Goal: Information Seeking & Learning: Learn about a topic

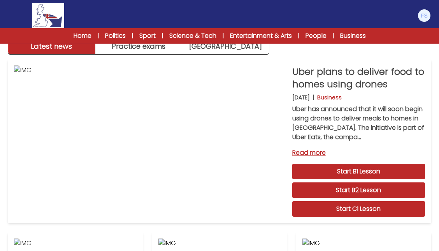
scroll to position [42, 0]
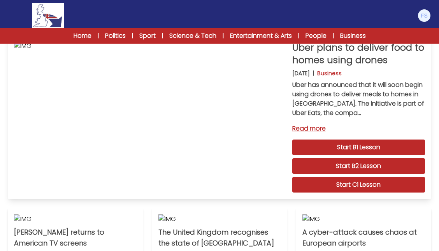
click at [375, 188] on link "Start C1 Lesson" at bounding box center [358, 185] width 133 height 16
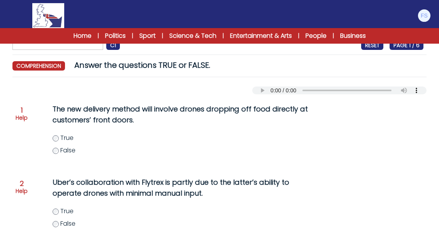
scroll to position [42, 0]
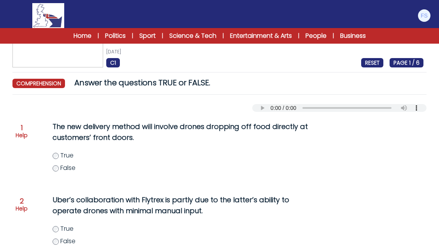
click at [55, 165] on label "False" at bounding box center [191, 167] width 276 height 9
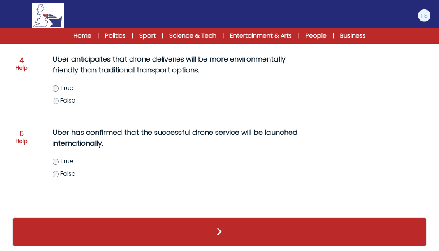
scroll to position [332, 0]
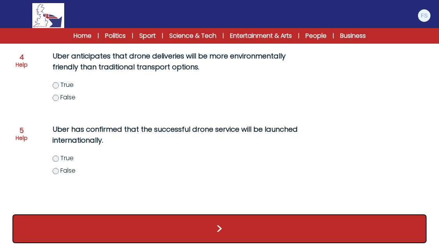
click at [142, 232] on button ">" at bounding box center [219, 228] width 414 height 29
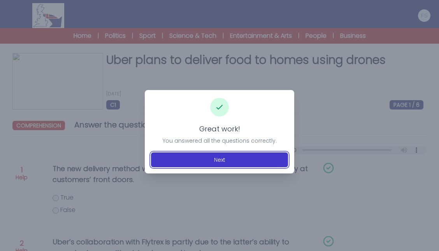
click at [224, 159] on button "Next" at bounding box center [219, 159] width 137 height 15
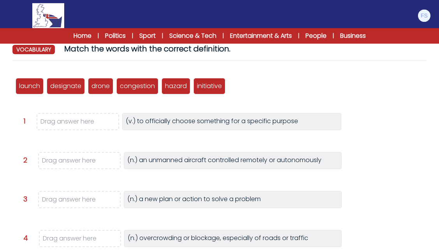
scroll to position [84, 0]
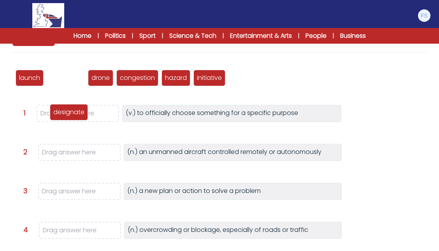
drag, startPoint x: 69, startPoint y: 78, endPoint x: 72, endPoint y: 112, distance: 34.4
click at [72, 112] on p "designate" at bounding box center [68, 111] width 31 height 9
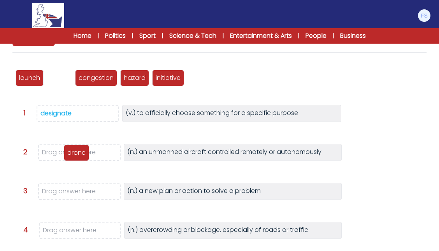
drag, startPoint x: 62, startPoint y: 78, endPoint x: 79, endPoint y: 153, distance: 76.6
click at [79, 153] on p "drone" at bounding box center [76, 152] width 18 height 9
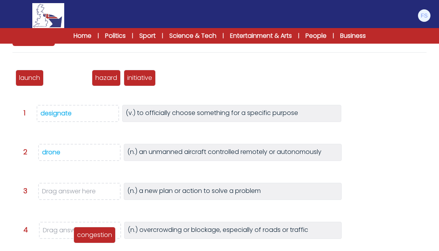
drag, startPoint x: 62, startPoint y: 77, endPoint x: 89, endPoint y: 234, distance: 159.1
click at [89, 234] on p "congestion" at bounding box center [94, 234] width 35 height 9
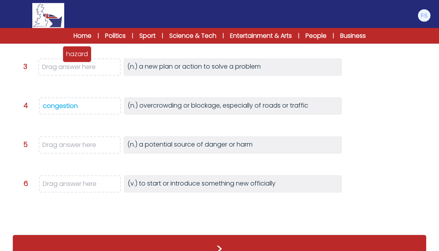
scroll to position [210, 0]
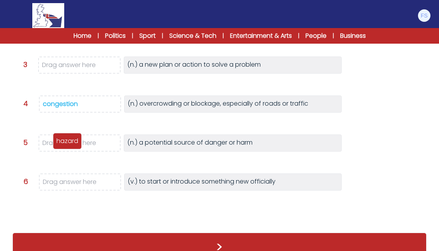
drag, startPoint x: 66, startPoint y: 79, endPoint x: 72, endPoint y: 139, distance: 60.3
click at [72, 139] on p "hazard" at bounding box center [67, 140] width 22 height 9
drag, startPoint x: 31, startPoint y: 78, endPoint x: 73, endPoint y: 179, distance: 109.5
click at [73, 179] on p "launch" at bounding box center [71, 178] width 21 height 9
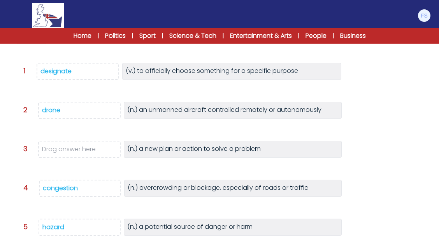
scroll to position [42, 0]
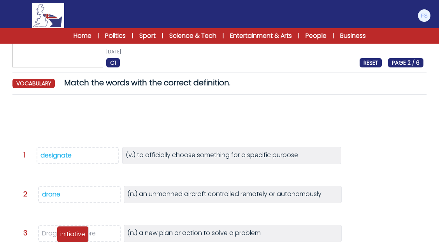
drag, startPoint x: 39, startPoint y: 124, endPoint x: 80, endPoint y: 238, distance: 121.2
click at [80, 238] on p "initiative" at bounding box center [72, 233] width 25 height 9
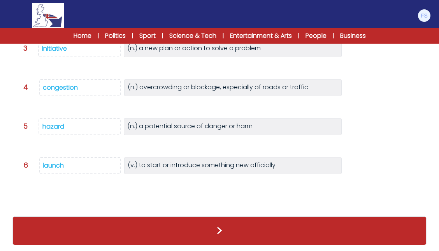
scroll to position [212, 0]
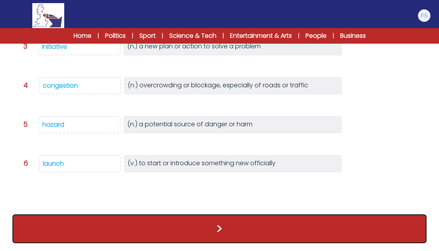
click at [221, 223] on button ">" at bounding box center [219, 228] width 414 height 29
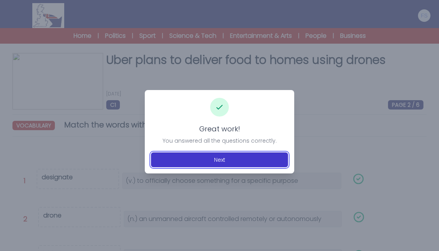
click at [231, 158] on button "Next" at bounding box center [219, 159] width 137 height 15
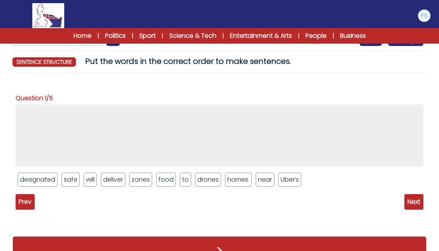
scroll to position [84, 0]
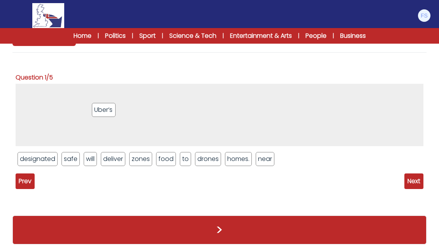
drag, startPoint x: 283, startPoint y: 161, endPoint x: 96, endPoint y: 112, distance: 193.1
click at [96, 112] on li "Uber’s" at bounding box center [103, 110] width 23 height 14
drag, startPoint x: 200, startPoint y: 160, endPoint x: 116, endPoint y: 101, distance: 102.5
click at [116, 101] on li "drones" at bounding box center [123, 100] width 26 height 14
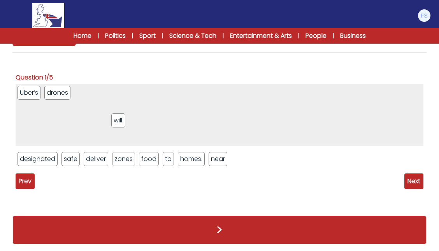
drag, startPoint x: 88, startPoint y: 161, endPoint x: 125, endPoint y: 105, distance: 67.8
click at [125, 113] on li "will" at bounding box center [118, 120] width 14 height 14
drag, startPoint x: 97, startPoint y: 158, endPoint x: 151, endPoint y: 118, distance: 67.1
click at [151, 118] on li "deliver" at bounding box center [150, 119] width 25 height 14
drag, startPoint x: 118, startPoint y: 158, endPoint x: 149, endPoint y: 118, distance: 51.1
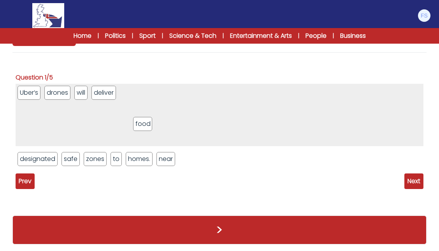
click at [149, 118] on li "food" at bounding box center [142, 124] width 19 height 14
drag, startPoint x: 118, startPoint y: 157, endPoint x: 159, endPoint y: 130, distance: 49.1
click at [159, 130] on li "to" at bounding box center [155, 132] width 11 height 14
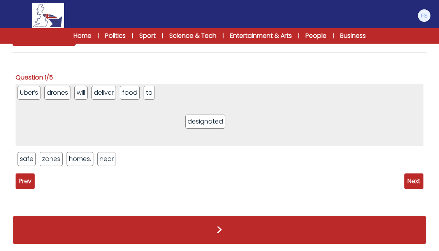
drag, startPoint x: 46, startPoint y: 160, endPoint x: 214, endPoint y: 123, distance: 171.8
click at [214, 123] on li "designated" at bounding box center [205, 121] width 40 height 14
drag, startPoint x: 27, startPoint y: 160, endPoint x: 231, endPoint y: 128, distance: 206.4
click at [235, 129] on li "safe" at bounding box center [234, 128] width 18 height 14
drag, startPoint x: 31, startPoint y: 158, endPoint x: 226, endPoint y: 126, distance: 197.2
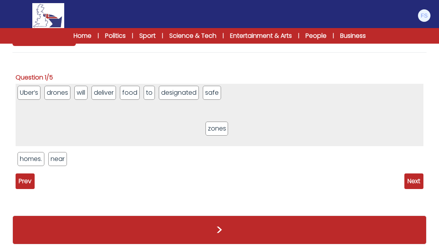
click at [226, 126] on li "zones" at bounding box center [216, 128] width 23 height 14
drag, startPoint x: 52, startPoint y: 159, endPoint x: 72, endPoint y: 125, distance: 39.6
click at [72, 125] on li "near" at bounding box center [77, 125] width 19 height 14
drag, startPoint x: 40, startPoint y: 153, endPoint x: 120, endPoint y: 124, distance: 84.7
click at [118, 127] on li "homes." at bounding box center [104, 134] width 27 height 14
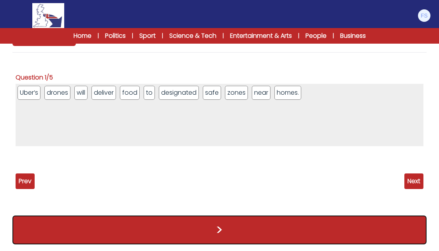
click at [238, 228] on button ">" at bounding box center [219, 229] width 414 height 29
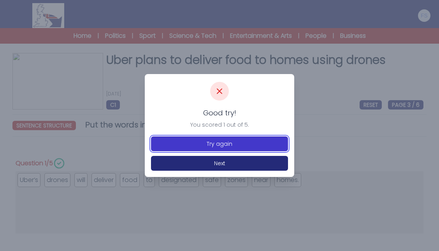
click at [232, 147] on button "Try again" at bounding box center [219, 143] width 137 height 15
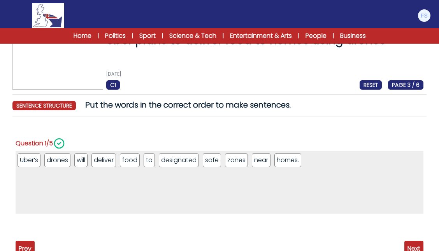
scroll to position [42, 0]
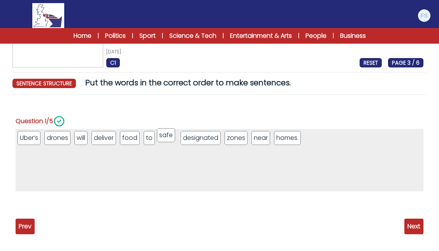
drag, startPoint x: 208, startPoint y: 138, endPoint x: 162, endPoint y: 135, distance: 46.4
click at [162, 135] on li "safe" at bounding box center [166, 135] width 18 height 14
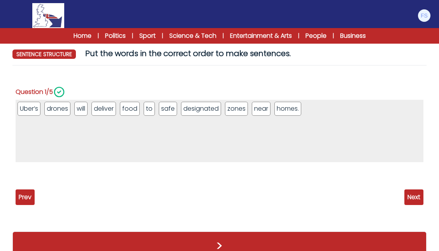
scroll to position [89, 0]
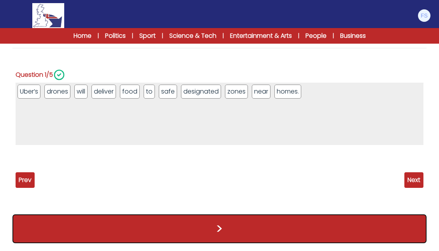
click at [234, 226] on button ">" at bounding box center [219, 228] width 414 height 29
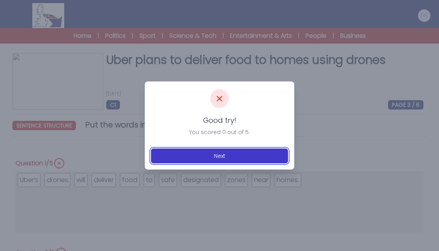
click at [203, 162] on button "Next" at bounding box center [219, 155] width 137 height 15
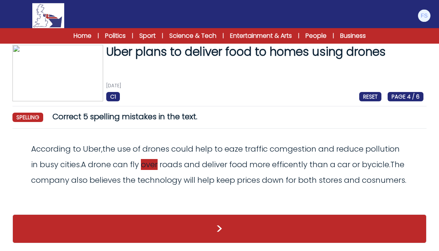
scroll to position [24, 0]
click at [234, 143] on span "eaze" at bounding box center [234, 148] width 18 height 11
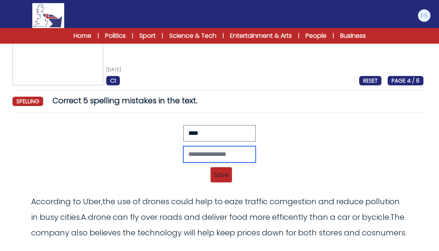
click at [208, 152] on input "text" at bounding box center [219, 154] width 72 height 16
type input "****"
click at [221, 174] on span "Save" at bounding box center [220, 174] width 21 height 15
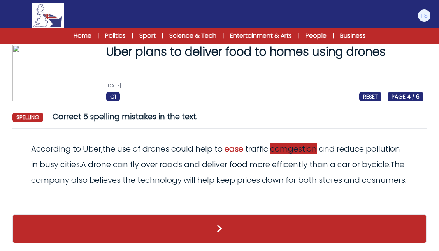
click at [291, 143] on span "comgestion" at bounding box center [293, 148] width 47 height 11
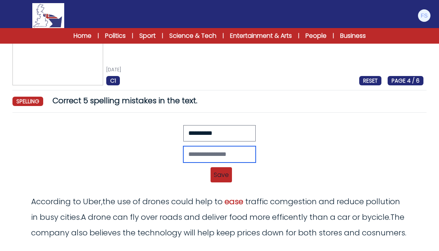
click at [196, 150] on input "text" at bounding box center [219, 154] width 72 height 16
type input "**********"
click at [220, 175] on span "Save" at bounding box center [220, 174] width 21 height 15
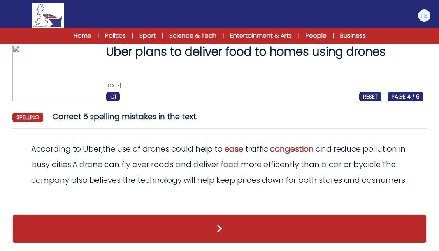
click at [30, 181] on div "According to Uber , the use of drones could help to ease traffic congestion and…" at bounding box center [220, 164] width 408 height 47
click at [362, 183] on span "cosnumers" at bounding box center [383, 179] width 43 height 11
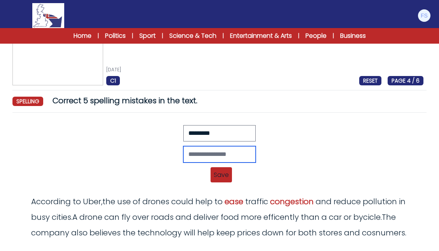
click at [188, 157] on input "text" at bounding box center [219, 154] width 72 height 16
type input "*********"
click at [224, 173] on span "Save" at bounding box center [220, 174] width 21 height 15
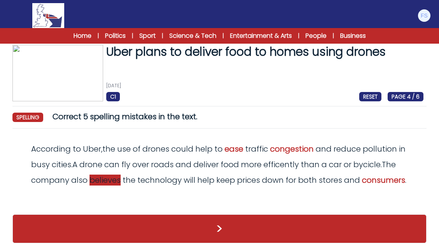
click at [116, 174] on span "believes" at bounding box center [104, 179] width 31 height 11
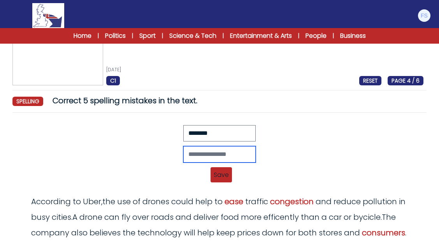
click at [183, 161] on input "text" at bounding box center [219, 154] width 72 height 16
type input "*******"
click at [218, 175] on span "Save" at bounding box center [220, 174] width 21 height 15
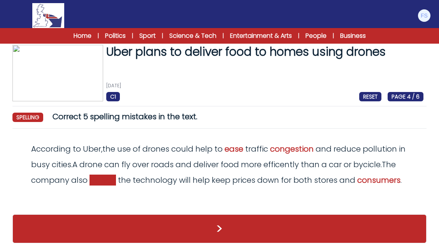
click at [116, 174] on span "belives" at bounding box center [102, 179] width 26 height 11
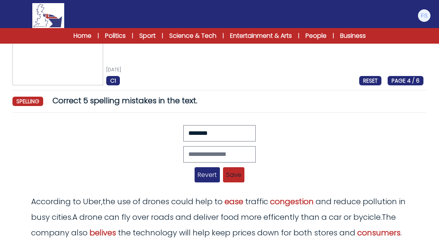
click at [203, 171] on span "Revert" at bounding box center [207, 174] width 25 height 15
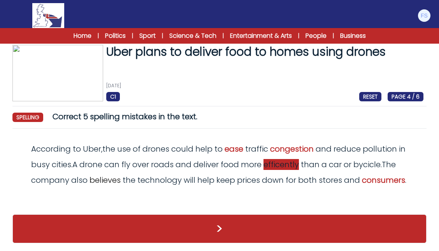
click at [289, 159] on span "efficently" at bounding box center [280, 164] width 35 height 11
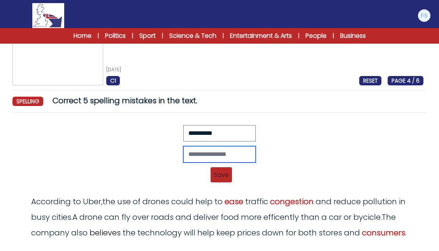
click at [233, 155] on input "text" at bounding box center [219, 154] width 72 height 16
type input "**********"
click at [220, 170] on span "Save" at bounding box center [220, 174] width 21 height 15
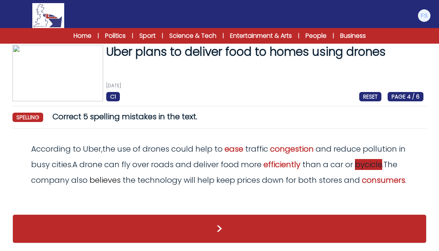
click at [381, 159] on span "bycicle" at bounding box center [368, 164] width 27 height 11
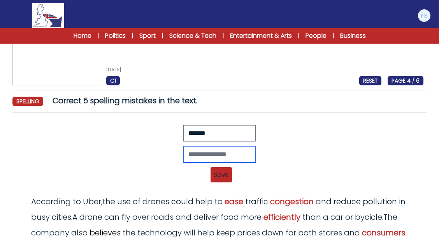
click at [256, 149] on input "text" at bounding box center [219, 154] width 72 height 16
type input "*******"
click at [216, 171] on span "Save" at bounding box center [220, 174] width 21 height 15
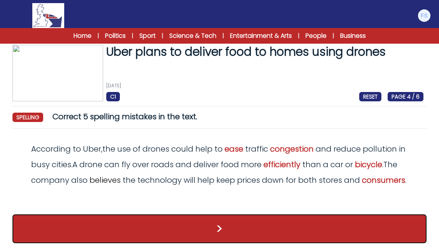
click at [237, 228] on button ">" at bounding box center [219, 228] width 414 height 29
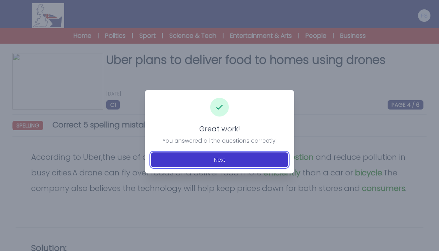
click at [217, 161] on button "Next" at bounding box center [219, 159] width 137 height 15
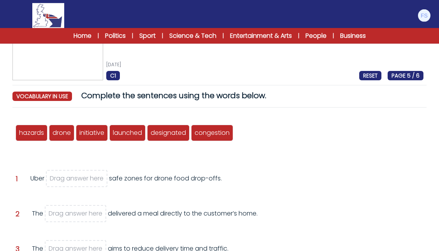
scroll to position [42, 0]
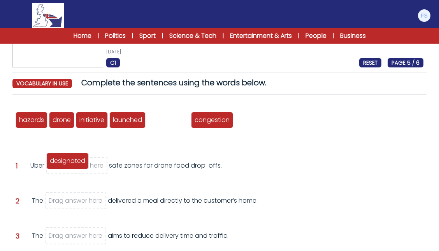
drag, startPoint x: 169, startPoint y: 116, endPoint x: 68, endPoint y: 157, distance: 108.7
click at [68, 157] on span "designated" at bounding box center [67, 160] width 35 height 9
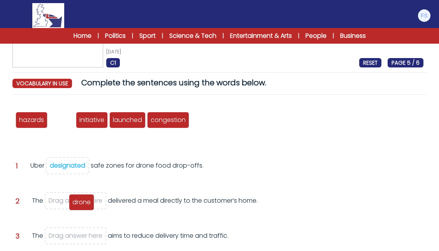
drag, startPoint x: 65, startPoint y: 120, endPoint x: 85, endPoint y: 202, distance: 84.5
click at [85, 202] on span "drone" at bounding box center [81, 201] width 18 height 9
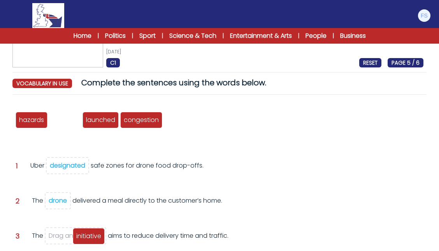
drag, startPoint x: 61, startPoint y: 118, endPoint x: 85, endPoint y: 233, distance: 118.4
click at [85, 233] on span "initiative" at bounding box center [88, 235] width 25 height 9
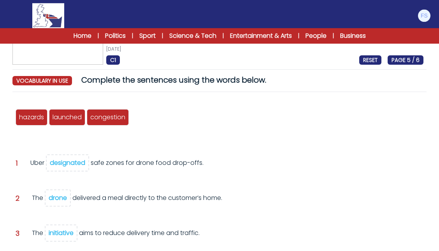
scroll to position [84, 0]
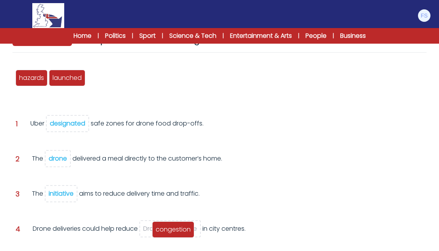
drag, startPoint x: 98, startPoint y: 77, endPoint x: 162, endPoint y: 227, distance: 163.8
click at [162, 227] on span "congestion" at bounding box center [173, 229] width 35 height 9
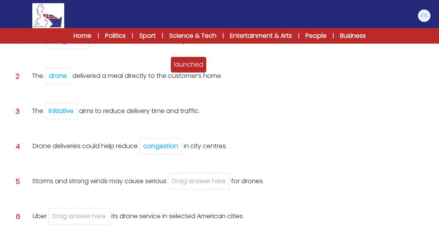
scroll to position [168, 0]
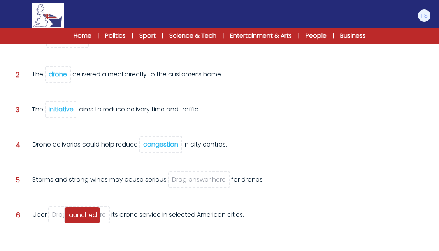
drag, startPoint x: 66, startPoint y: 74, endPoint x: 81, endPoint y: 210, distance: 137.8
click at [81, 210] on div "launched" at bounding box center [82, 215] width 36 height 16
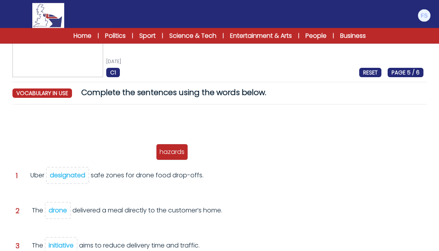
scroll to position [126, 0]
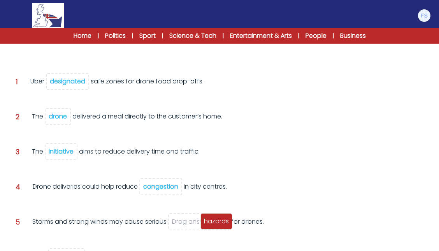
drag, startPoint x: 30, startPoint y: 167, endPoint x: 214, endPoint y: 226, distance: 194.0
click at [214, 226] on div "hazards" at bounding box center [216, 221] width 32 height 16
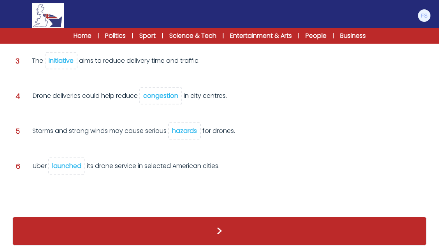
scroll to position [203, 0]
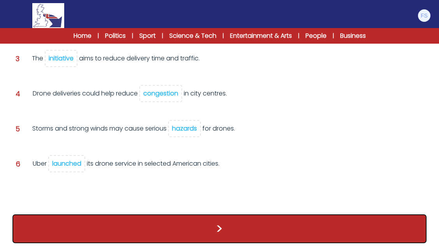
click at [244, 242] on button ">" at bounding box center [219, 228] width 414 height 29
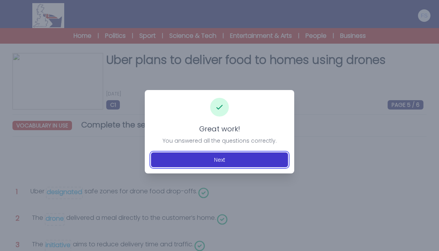
click at [251, 156] on button "Next" at bounding box center [219, 159] width 137 height 15
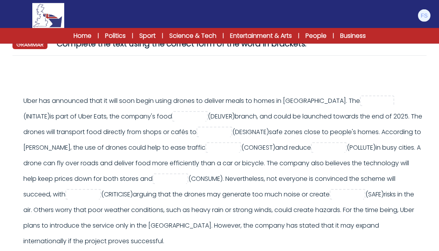
scroll to position [84, 0]
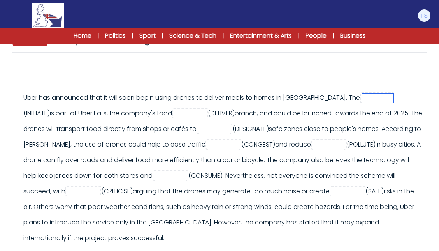
click at [369, 98] on input "text" at bounding box center [377, 97] width 31 height 9
type input "**********"
click at [205, 115] on input "text" at bounding box center [189, 113] width 31 height 9
type input "********"
click at [230, 131] on input "text" at bounding box center [214, 129] width 31 height 9
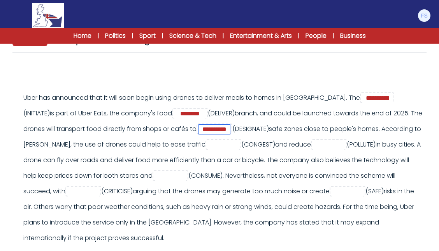
type input "**********"
click at [239, 144] on input "text" at bounding box center [223, 144] width 31 height 9
type input "**********"
click at [313, 149] on input "text" at bounding box center [328, 144] width 31 height 9
type input "*********"
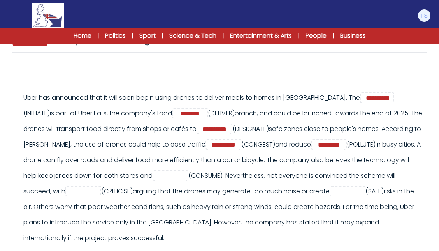
click at [186, 171] on input "text" at bounding box center [170, 175] width 31 height 9
type input "*********"
click at [99, 188] on input "text" at bounding box center [83, 191] width 31 height 9
type input "**********"
click at [332, 196] on input "text" at bounding box center [347, 191] width 31 height 9
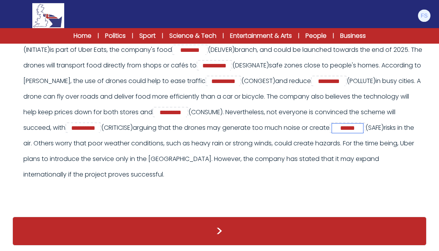
scroll to position [150, 0]
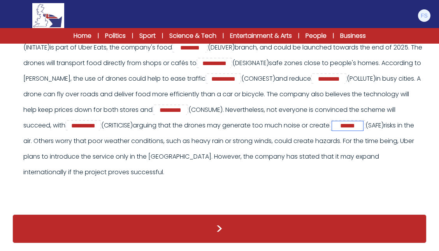
type input "******"
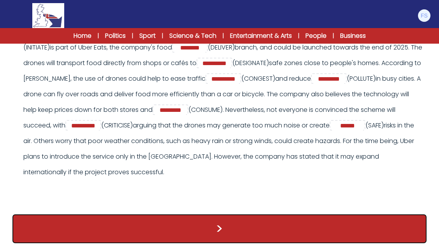
click at [235, 228] on button ">" at bounding box center [219, 228] width 414 height 29
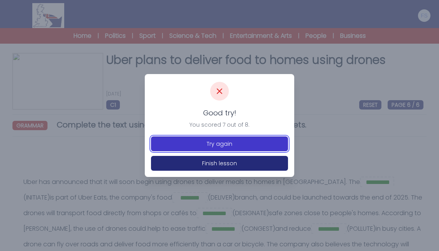
click at [226, 143] on button "Try again" at bounding box center [219, 143] width 137 height 15
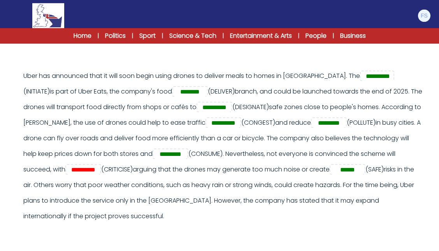
scroll to position [106, 0]
click at [99, 168] on input "**********" at bounding box center [83, 169] width 31 height 9
click at [99, 169] on input "**********" at bounding box center [83, 169] width 31 height 9
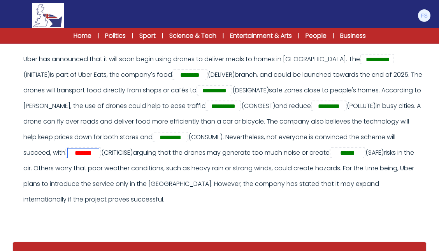
scroll to position [123, 0]
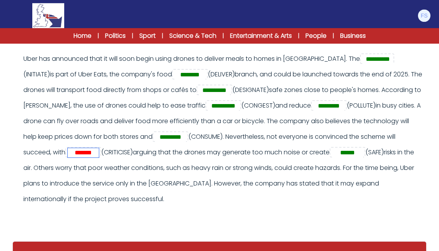
type input "*******"
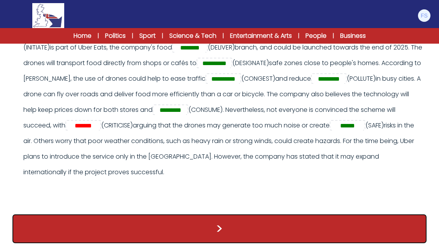
click at [235, 223] on button ">" at bounding box center [219, 228] width 414 height 29
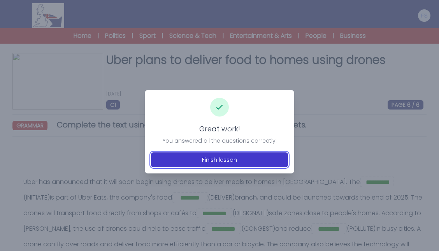
click at [227, 160] on button "Finish lesson" at bounding box center [219, 159] width 137 height 15
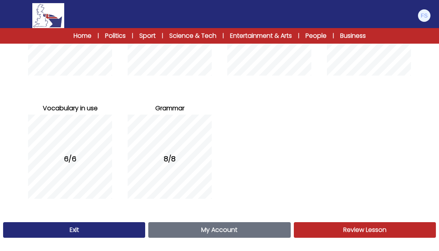
scroll to position [165, 0]
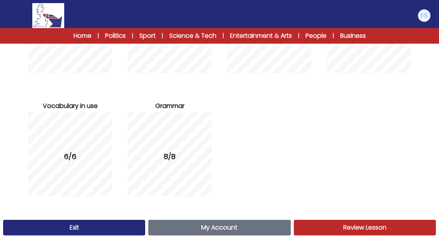
click at [230, 226] on span "My Account" at bounding box center [219, 227] width 36 height 9
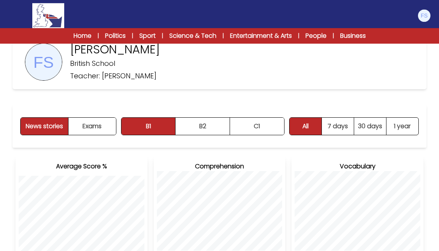
scroll to position [50, 0]
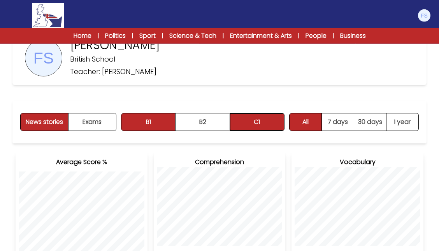
click at [267, 116] on button "C1" at bounding box center [257, 121] width 54 height 17
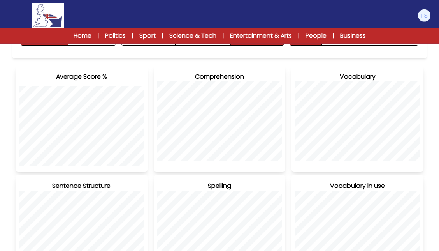
scroll to position [0, 0]
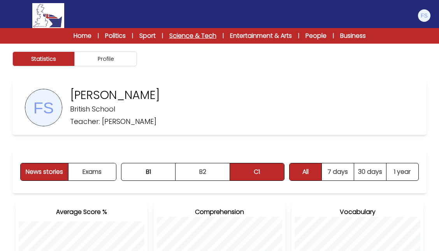
click at [181, 40] on link "Science & Tech" at bounding box center [192, 35] width 47 height 9
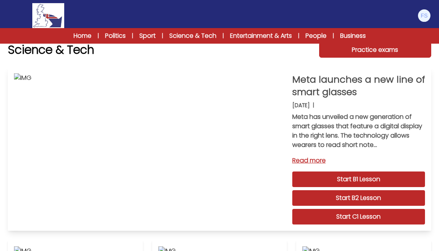
scroll to position [14, 0]
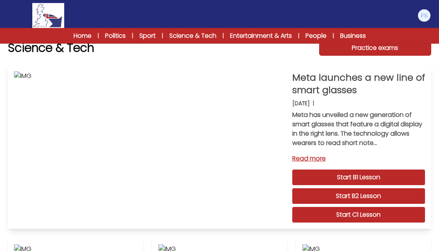
click at [315, 215] on link "Start C1 Lesson" at bounding box center [358, 215] width 133 height 16
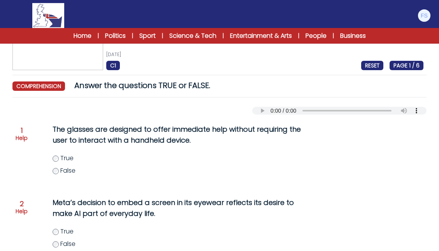
scroll to position [40, 0]
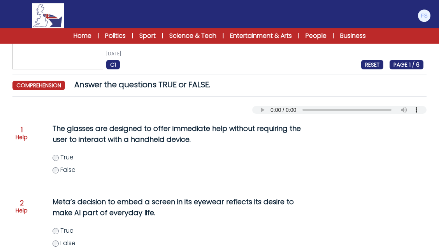
click at [60, 150] on div "The glasses are designed to offer immediate help without requiring the user to …" at bounding box center [175, 153] width 276 height 67
click at [58, 155] on label "True" at bounding box center [191, 157] width 276 height 9
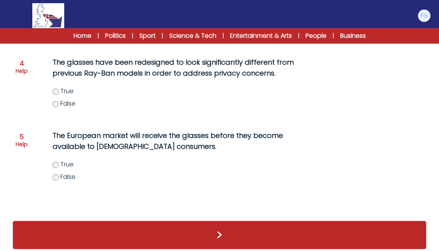
scroll to position [332, 0]
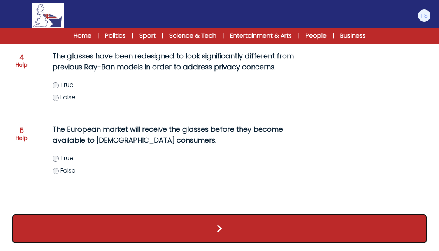
click at [251, 223] on button ">" at bounding box center [219, 228] width 414 height 29
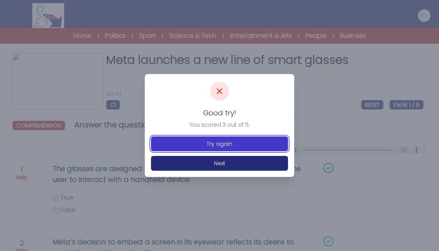
click at [230, 140] on button "Try again" at bounding box center [219, 143] width 137 height 15
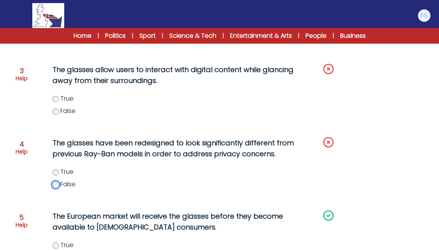
scroll to position [332, 0]
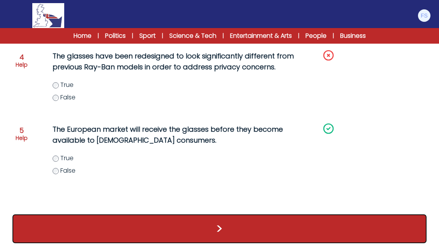
click at [198, 220] on button ">" at bounding box center [219, 228] width 414 height 29
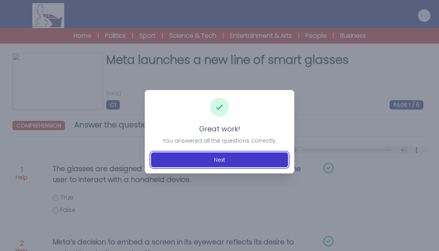
click at [213, 161] on button "Next" at bounding box center [219, 159] width 137 height 15
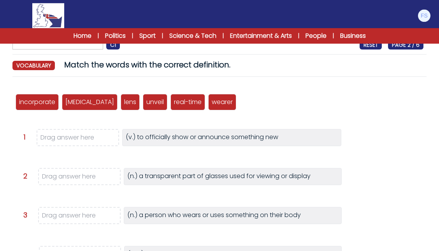
scroll to position [70, 0]
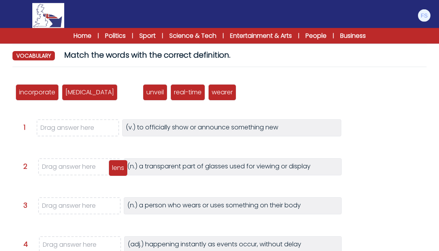
drag, startPoint x: 95, startPoint y: 88, endPoint x: 82, endPoint y: 163, distance: 76.4
click at [109, 163] on div "lens" at bounding box center [118, 168] width 19 height 16
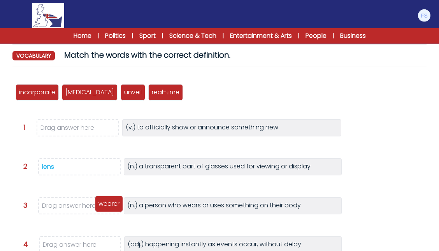
drag, startPoint x: 159, startPoint y: 89, endPoint x: 68, endPoint y: 200, distance: 143.8
click at [98, 200] on p "wearer" at bounding box center [108, 203] width 21 height 9
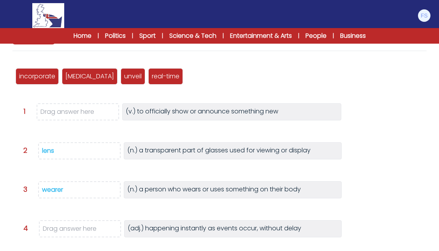
scroll to position [91, 0]
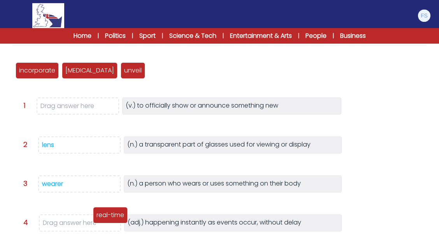
drag, startPoint x: 133, startPoint y: 74, endPoint x: 78, endPoint y: 219, distance: 154.9
click at [96, 219] on p "real-time" at bounding box center [110, 214] width 28 height 9
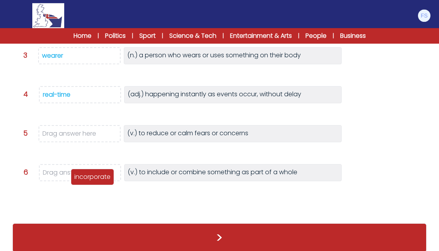
scroll to position [223, 0]
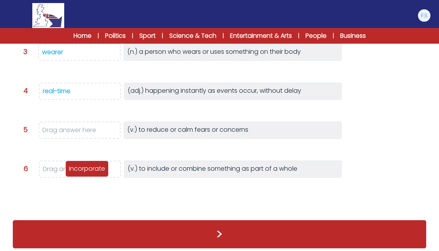
drag, startPoint x: 39, startPoint y: 73, endPoint x: 89, endPoint y: 176, distance: 114.5
click at [89, 176] on div "incorporate" at bounding box center [86, 168] width 43 height 16
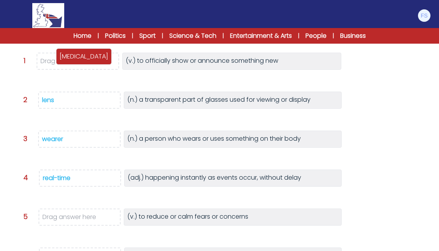
scroll to position [168, 0]
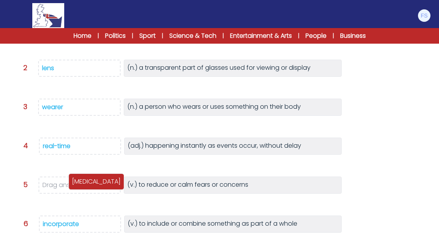
drag, startPoint x: 28, startPoint y: 158, endPoint x: 81, endPoint y: 177, distance: 56.4
click at [81, 177] on p "allay" at bounding box center [96, 181] width 49 height 9
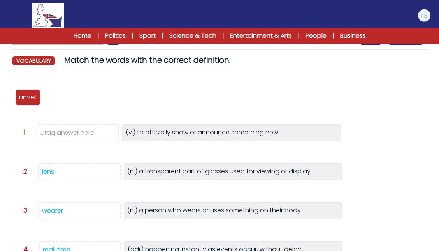
scroll to position [0, 0]
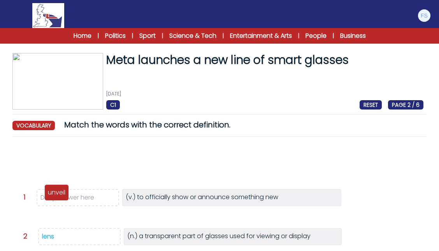
drag, startPoint x: 38, startPoint y: 164, endPoint x: 66, endPoint y: 195, distance: 41.6
click at [66, 195] on div "unveil" at bounding box center [56, 192] width 25 height 16
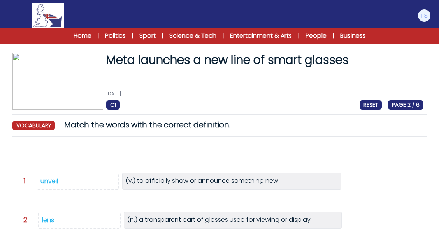
scroll to position [212, 0]
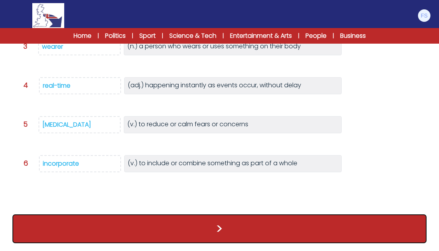
click at [270, 228] on button ">" at bounding box center [219, 228] width 414 height 29
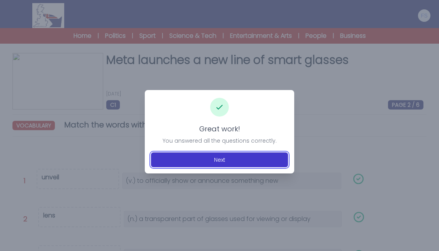
click at [242, 160] on button "Next" at bounding box center [219, 159] width 137 height 15
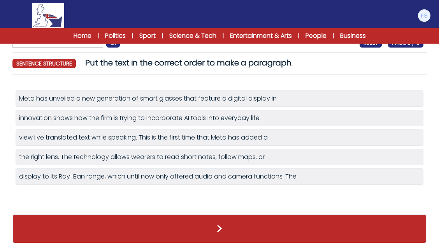
scroll to position [43, 0]
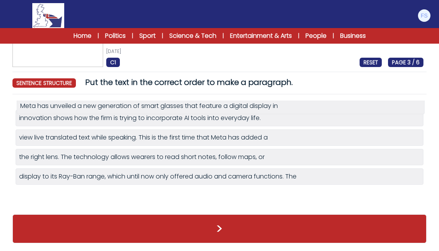
drag, startPoint x: 26, startPoint y: 94, endPoint x: 27, endPoint y: 102, distance: 7.5
click at [27, 102] on div "Meta has unveiled a new generation of smart glasses that feature a digital disp…" at bounding box center [220, 105] width 401 height 9
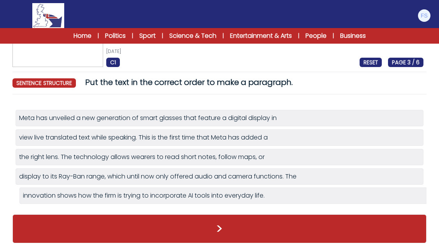
drag, startPoint x: 168, startPoint y: 137, endPoint x: 172, endPoint y: 195, distance: 58.1
click at [172, 195] on div "innovation shows how the firm is trying to incorporate AI tools into everyday l…" at bounding box center [223, 195] width 401 height 9
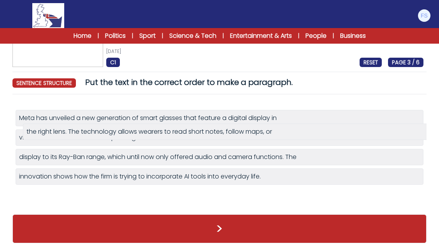
drag, startPoint x: 69, startPoint y: 159, endPoint x: 78, endPoint y: 133, distance: 27.4
click at [78, 133] on div "the right lens. The technology allows wearers to read short notes, follow maps,…" at bounding box center [226, 131] width 401 height 9
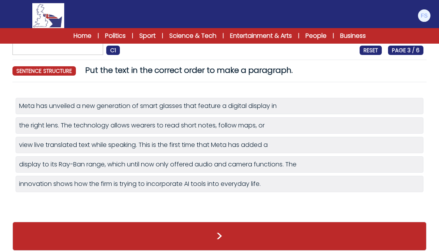
scroll to position [62, 0]
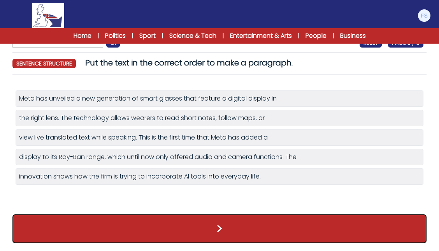
click at [179, 220] on button ">" at bounding box center [219, 228] width 414 height 29
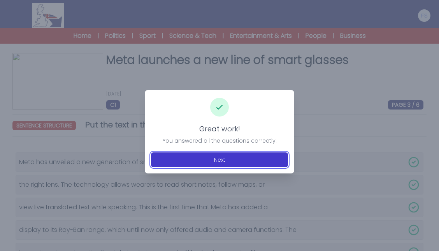
click at [221, 157] on button "Next" at bounding box center [219, 159] width 137 height 15
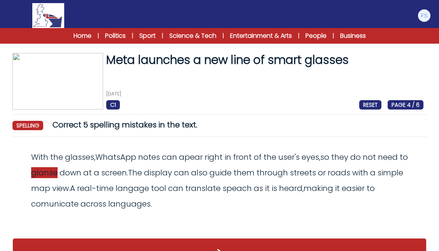
click at [58, 174] on span "glanse" at bounding box center [44, 172] width 26 height 11
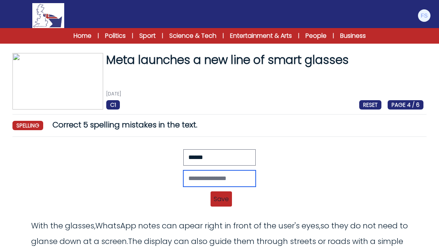
click at [183, 174] on input "text" at bounding box center [219, 178] width 72 height 16
type input "*"
type input "******"
click at [223, 202] on span "Save" at bounding box center [220, 198] width 21 height 15
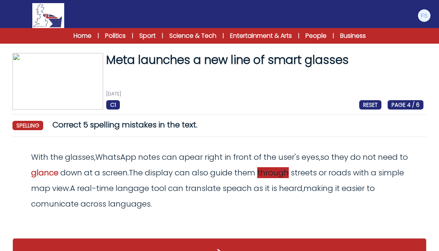
click at [289, 174] on span "through" at bounding box center [273, 172] width 32 height 11
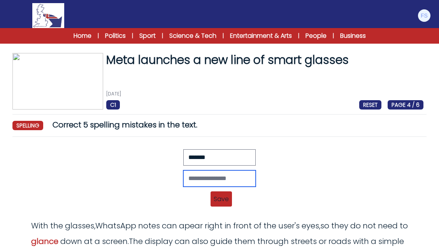
click at [188, 177] on input "text" at bounding box center [219, 178] width 72 height 16
type input "********"
click at [224, 200] on span "Save" at bounding box center [220, 198] width 21 height 15
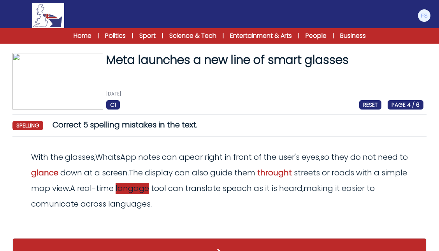
click at [149, 191] on span "langage" at bounding box center [132, 187] width 33 height 11
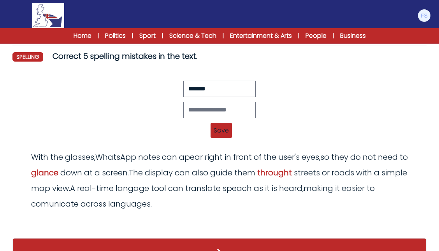
scroll to position [84, 0]
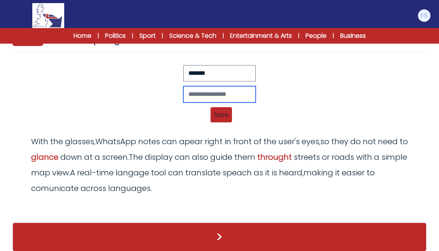
click at [198, 91] on input "text" at bounding box center [219, 94] width 72 height 16
type input "********"
click at [219, 110] on span "Save" at bounding box center [220, 114] width 21 height 15
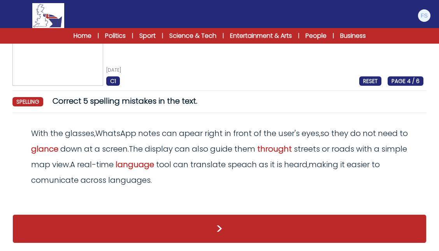
scroll to position [24, 0]
click at [338, 167] on span "making" at bounding box center [324, 164] width 30 height 11
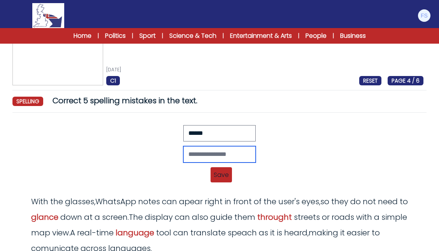
click at [213, 148] on input "text" at bounding box center [219, 154] width 72 height 16
type input "*******"
click at [216, 172] on span "Save" at bounding box center [220, 174] width 21 height 15
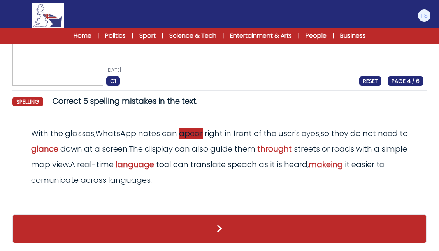
click at [190, 134] on span "apear" at bounding box center [191, 133] width 24 height 11
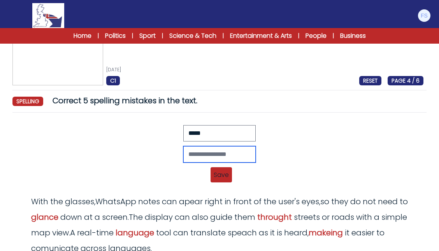
click at [184, 156] on input "text" at bounding box center [219, 154] width 72 height 16
type input "******"
click at [222, 170] on span "Save" at bounding box center [220, 174] width 21 height 15
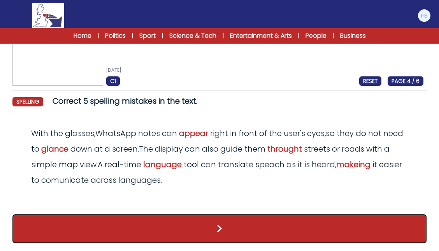
click at [237, 221] on button ">" at bounding box center [219, 228] width 414 height 29
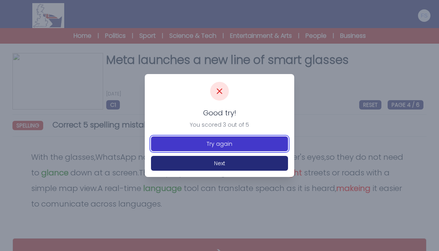
click at [242, 144] on button "Try again" at bounding box center [219, 143] width 137 height 15
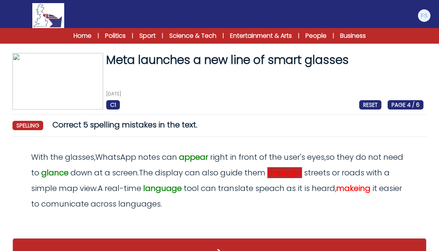
click at [286, 171] on span "throught" at bounding box center [284, 172] width 35 height 11
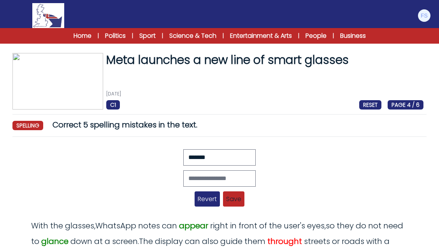
click at [199, 198] on span "Revert" at bounding box center [207, 198] width 25 height 15
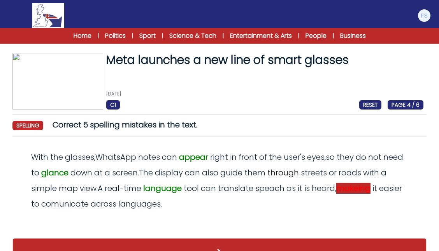
click at [358, 190] on span "makeing" at bounding box center [353, 187] width 34 height 11
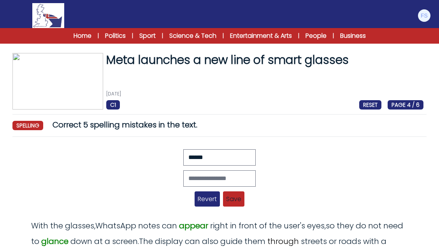
click at [213, 202] on span "Revert" at bounding box center [207, 198] width 25 height 15
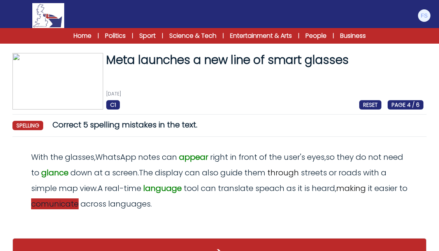
click at [56, 196] on div "With the glasses , WhatsApp notes can appear right in front of the user ' s eye…" at bounding box center [220, 180] width 408 height 62
click at [61, 205] on span "comunicate" at bounding box center [54, 203] width 47 height 11
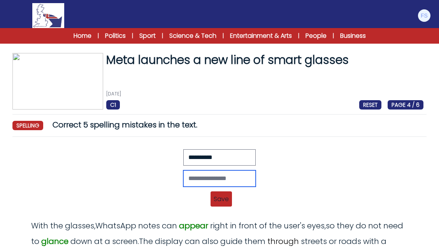
click at [185, 173] on input "text" at bounding box center [219, 178] width 72 height 16
type input "**********"
click at [221, 200] on span "Save" at bounding box center [220, 198] width 21 height 15
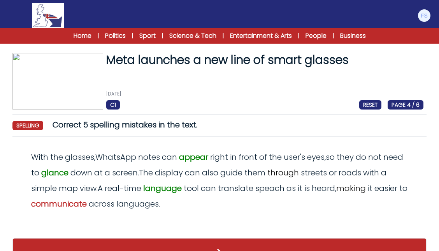
copy odiv "With the glasses , WhatsApp notes can appear right in front of the user ' s eye…"
drag, startPoint x: 25, startPoint y: 155, endPoint x: 177, endPoint y: 204, distance: 160.3
click at [177, 204] on div "With the glasses , WhatsApp notes can appear right in front of the user ' s eye…" at bounding box center [220, 180] width 408 height 62
click at [194, 219] on div "Revert Save With the glasses, WhatsApp notes can apear right in front of the us…" at bounding box center [219, 186] width 414 height 87
click at [272, 188] on span "speach" at bounding box center [269, 187] width 29 height 11
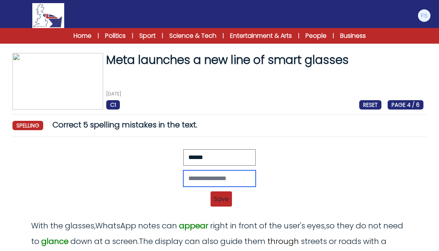
click at [193, 179] on input "text" at bounding box center [219, 178] width 72 height 16
type input "******"
click at [215, 193] on span "Save" at bounding box center [220, 198] width 21 height 15
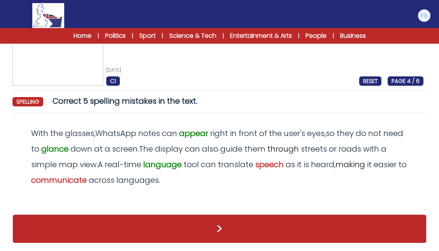
scroll to position [24, 0]
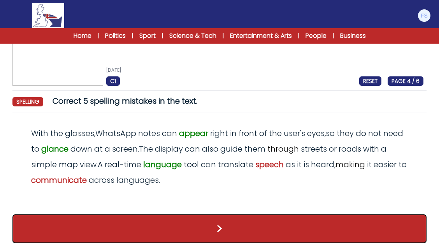
click at [179, 220] on button ">" at bounding box center [219, 228] width 414 height 29
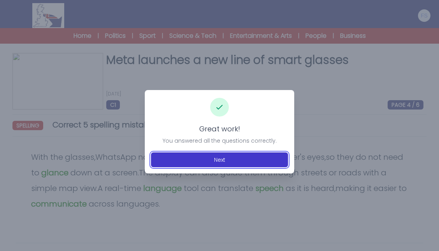
click at [229, 153] on button "Next" at bounding box center [219, 159] width 137 height 15
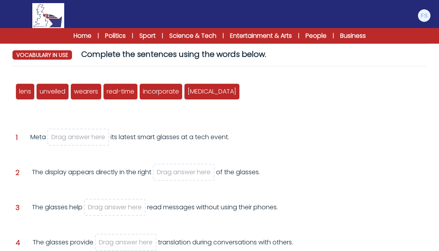
scroll to position [84, 0]
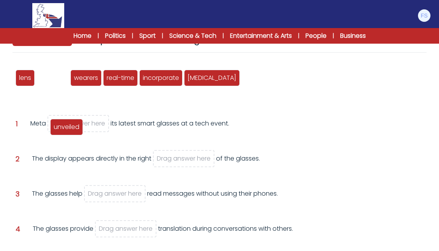
drag, startPoint x: 57, startPoint y: 81, endPoint x: 71, endPoint y: 130, distance: 51.0
click at [71, 130] on span "unveiled" at bounding box center [67, 126] width 26 height 9
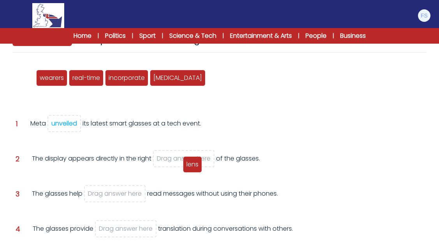
drag, startPoint x: 24, startPoint y: 79, endPoint x: 191, endPoint y: 165, distance: 188.3
click at [191, 165] on span "lens" at bounding box center [192, 164] width 12 height 9
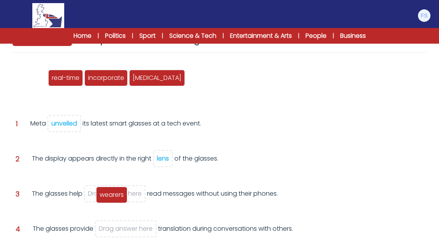
drag, startPoint x: 37, startPoint y: 81, endPoint x: 118, endPoint y: 197, distance: 142.0
click at [118, 197] on span "wearers" at bounding box center [112, 194] width 24 height 9
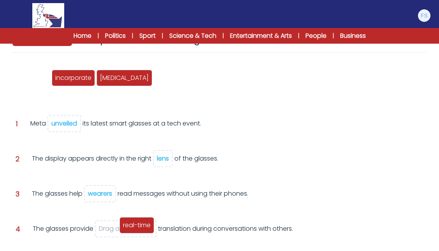
drag, startPoint x: 34, startPoint y: 79, endPoint x: 138, endPoint y: 227, distance: 180.7
click at [138, 227] on span "real-time" at bounding box center [137, 224] width 28 height 9
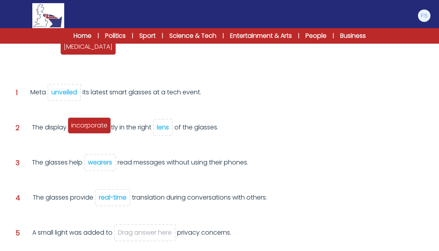
scroll to position [210, 0]
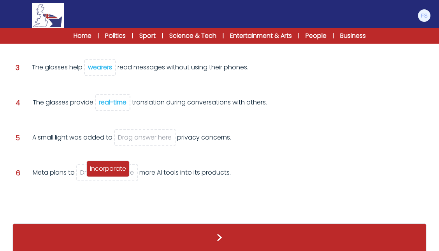
drag, startPoint x: 40, startPoint y: 79, endPoint x: 111, endPoint y: 170, distance: 115.0
click at [111, 170] on span "incorporate" at bounding box center [108, 168] width 36 height 9
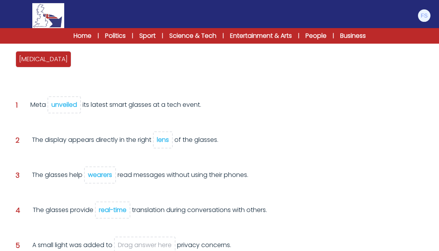
scroll to position [84, 0]
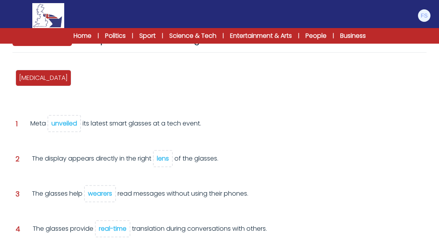
drag, startPoint x: 8, startPoint y: 83, endPoint x: 24, endPoint y: 83, distance: 16.3
click at [13, 84] on div "Meta launches a new line of smart glasses 18th September 2025 C1 RESET PAGE 5 /…" at bounding box center [219, 177] width 439 height 417
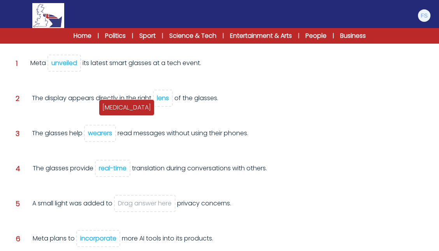
scroll to position [210, 0]
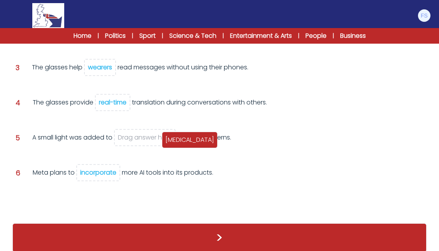
drag, startPoint x: 24, startPoint y: 83, endPoint x: 170, endPoint y: 145, distance: 158.8
click at [170, 145] on div "allay" at bounding box center [190, 140] width 56 height 16
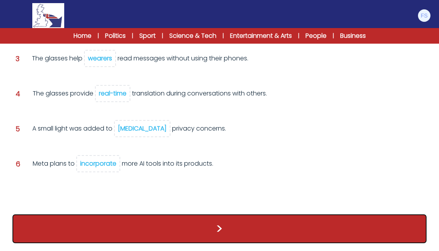
click at [238, 232] on button ">" at bounding box center [219, 228] width 414 height 29
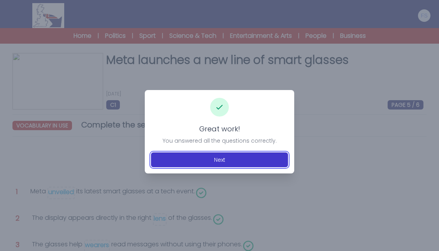
click at [258, 160] on button "Next" at bounding box center [219, 159] width 137 height 15
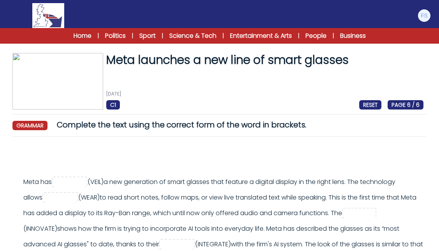
scroll to position [42, 0]
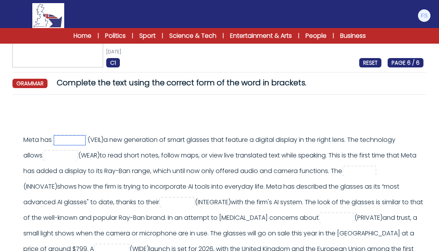
click at [85, 142] on input "text" at bounding box center [69, 139] width 31 height 9
type input "********"
click at [76, 156] on input "text" at bounding box center [60, 155] width 31 height 9
type input "*******"
click at [344, 176] on input "text" at bounding box center [359, 171] width 31 height 9
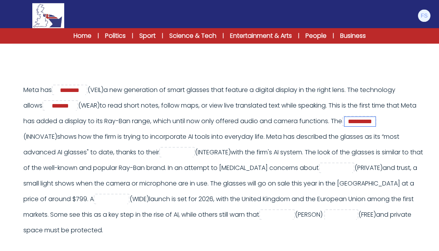
scroll to position [93, 0]
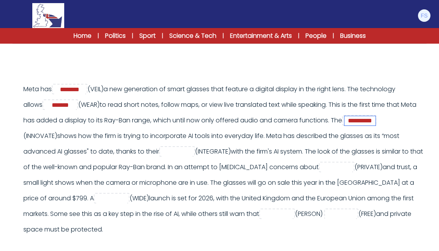
type input "**********"
click at [193, 154] on input "text" at bounding box center [176, 151] width 31 height 9
type input "**********"
click at [321, 172] on input "text" at bounding box center [336, 167] width 31 height 9
type input "*******"
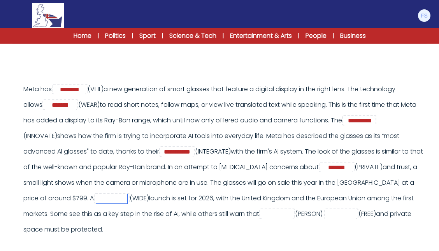
click at [127, 200] on input "text" at bounding box center [111, 198] width 31 height 9
type input "*****"
click at [261, 219] on input "text" at bounding box center [276, 213] width 31 height 9
type input "********"
click at [325, 219] on input "text" at bounding box center [340, 213] width 31 height 9
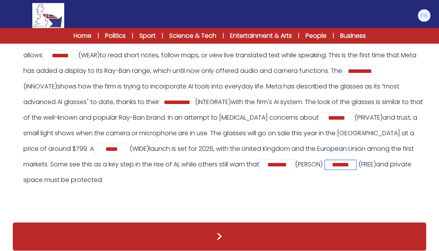
scroll to position [150, 0]
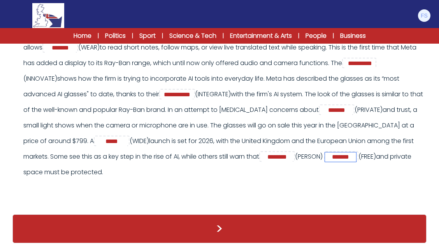
type input "*******"
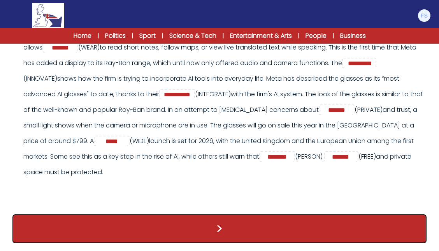
click at [228, 233] on button ">" at bounding box center [219, 228] width 414 height 29
